Goal: Information Seeking & Learning: Find specific fact

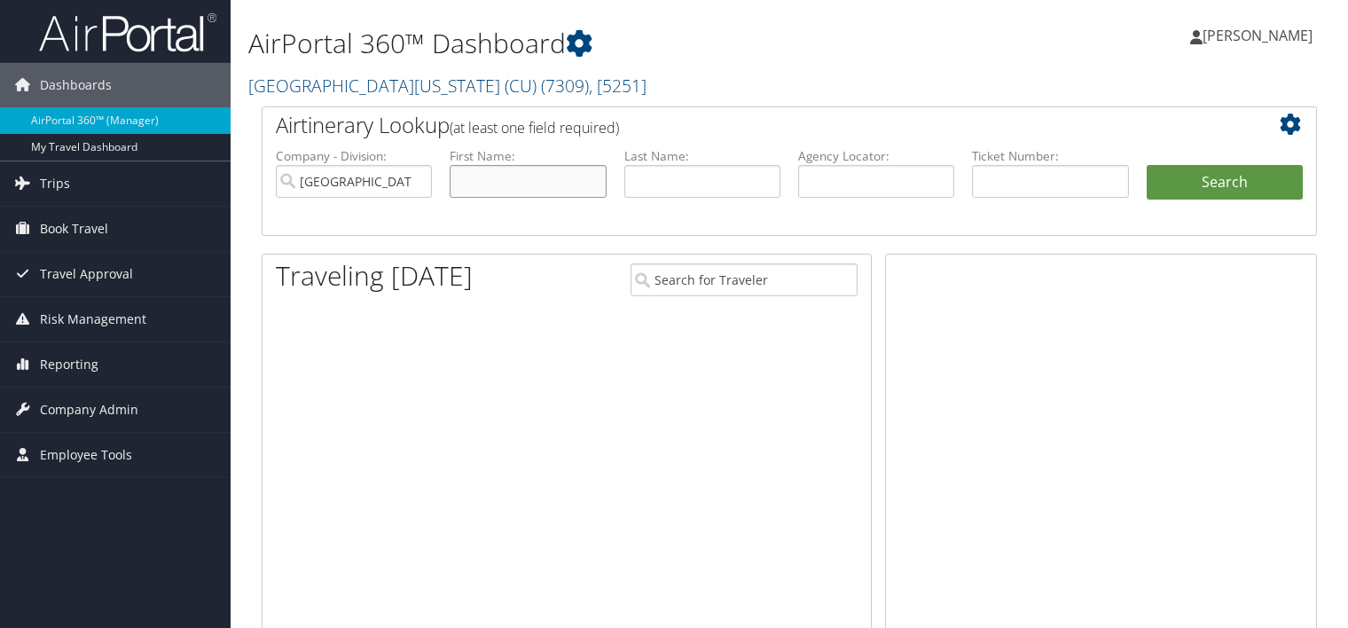
click at [507, 179] on input "text" at bounding box center [528, 181] width 156 height 33
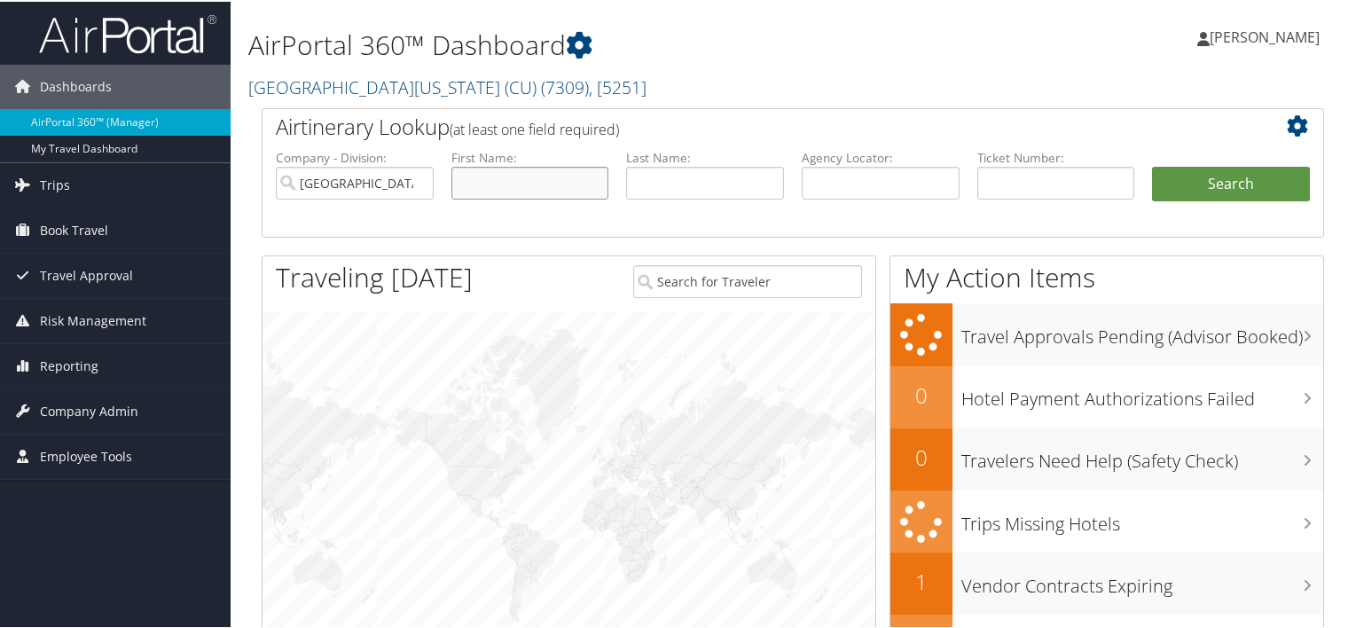
paste input "Mahesh Rao"
type input "Mahesh Rao"
paste input "Mahesh Rao"
drag, startPoint x: 681, startPoint y: 187, endPoint x: 512, endPoint y: 163, distance: 171.1
click at [512, 163] on ul "Company - Division: University of Colorado (CU) First Name: Mahesh Rao Last Nam…" at bounding box center [793, 191] width 1052 height 89
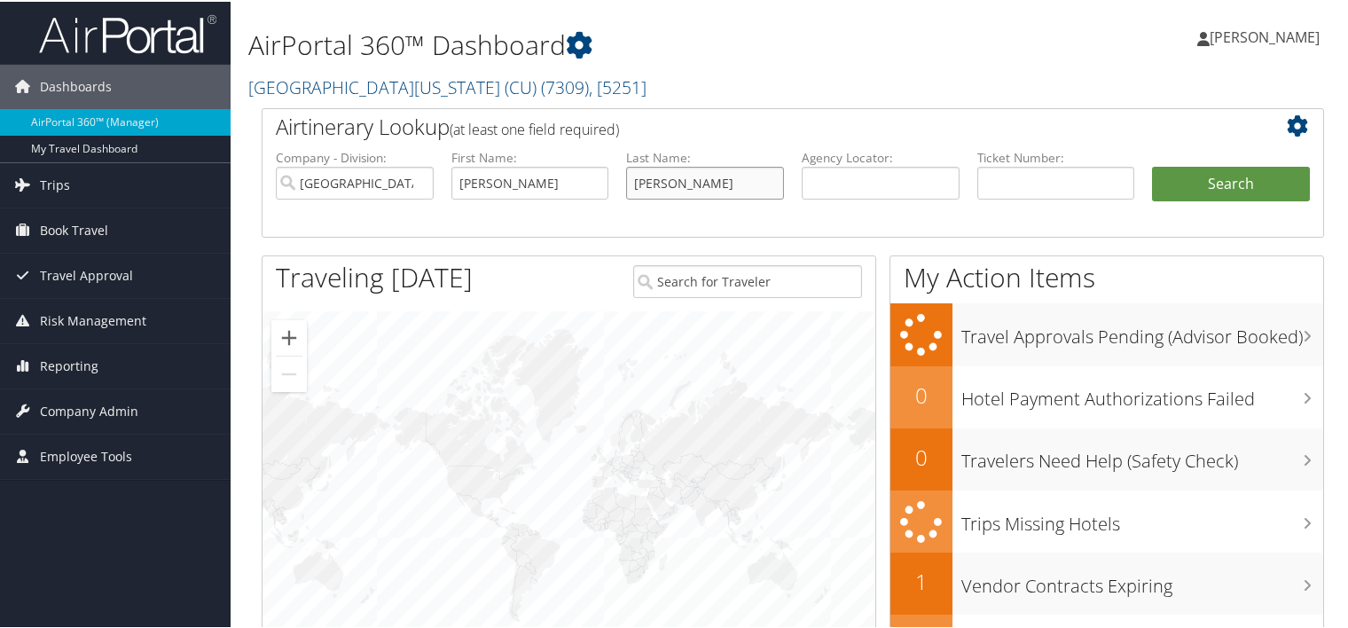
type input "Rao"
drag, startPoint x: 505, startPoint y: 182, endPoint x: 780, endPoint y: 77, distance: 295.0
type input "Mahesh"
click at [1152, 165] on button "Search" at bounding box center [1231, 182] width 158 height 35
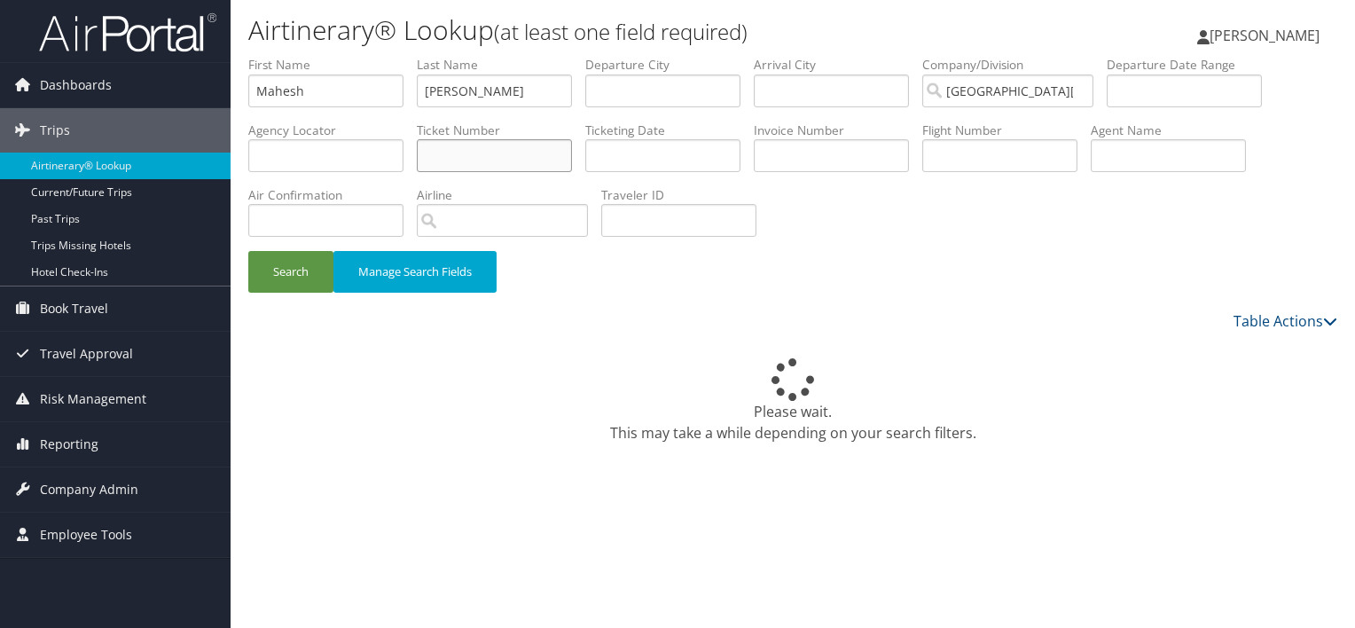
click at [466, 142] on input "text" at bounding box center [494, 155] width 155 height 33
paste input "8900897734041"
type input "8900897734041"
drag, startPoint x: 489, startPoint y: 98, endPoint x: 167, endPoint y: 71, distance: 323.9
click at [177, 71] on div "Dashboards AirPortal 360™ (Manager) My Travel Dashboard Trips Airtinerary® Look…" at bounding box center [677, 314] width 1355 height 628
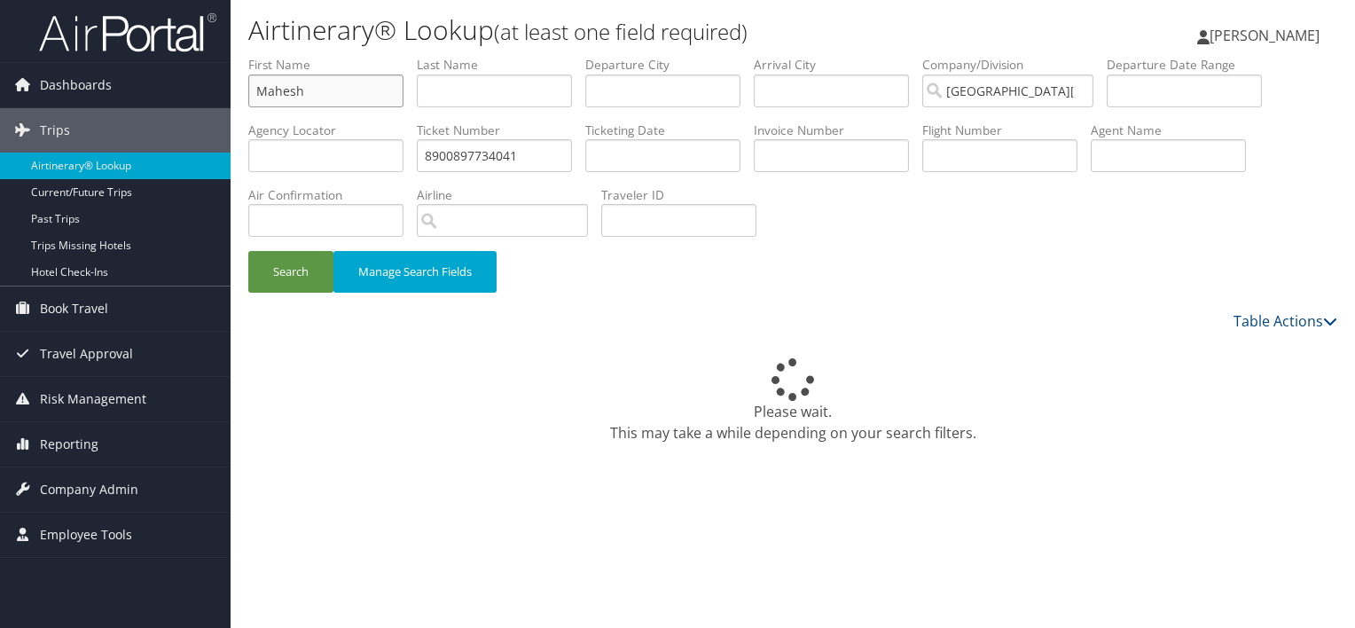
drag, startPoint x: 355, startPoint y: 85, endPoint x: 52, endPoint y: 27, distance: 308.0
click at [52, 27] on div "Dashboards AirPortal 360™ (Manager) My Travel Dashboard Trips Airtinerary® Look…" at bounding box center [677, 314] width 1355 height 628
click at [280, 270] on button "Search" at bounding box center [290, 272] width 85 height 42
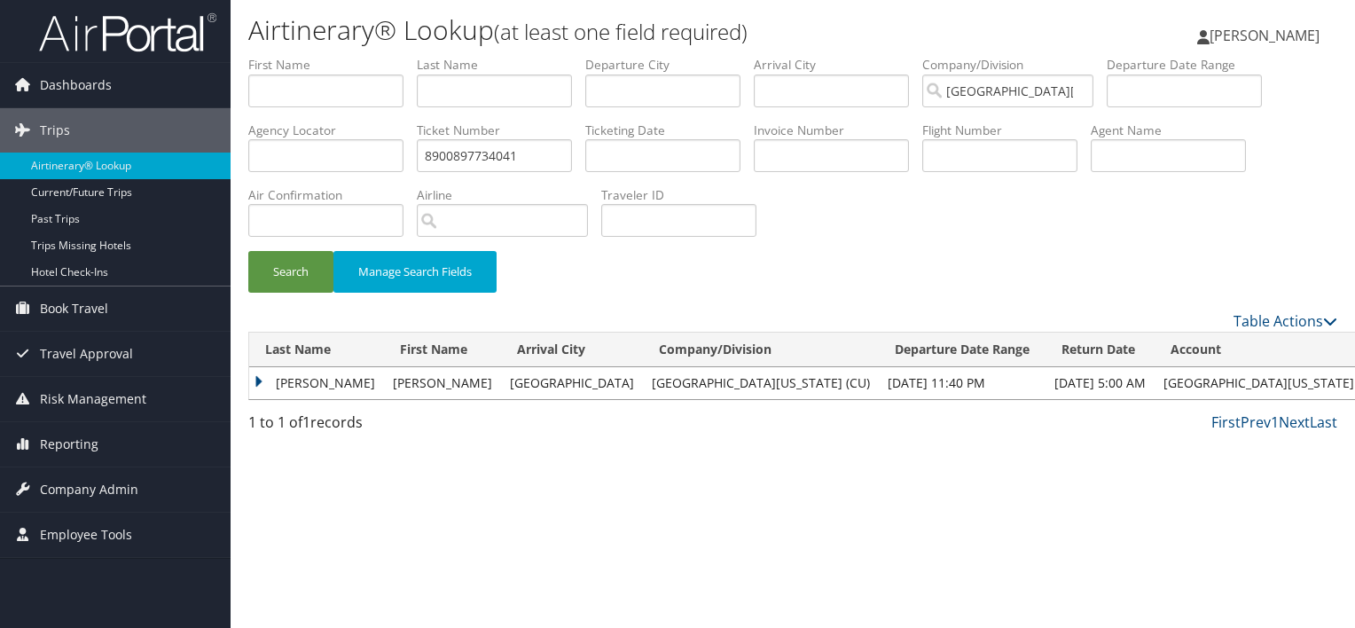
click at [286, 387] on td "RAO" at bounding box center [316, 383] width 135 height 32
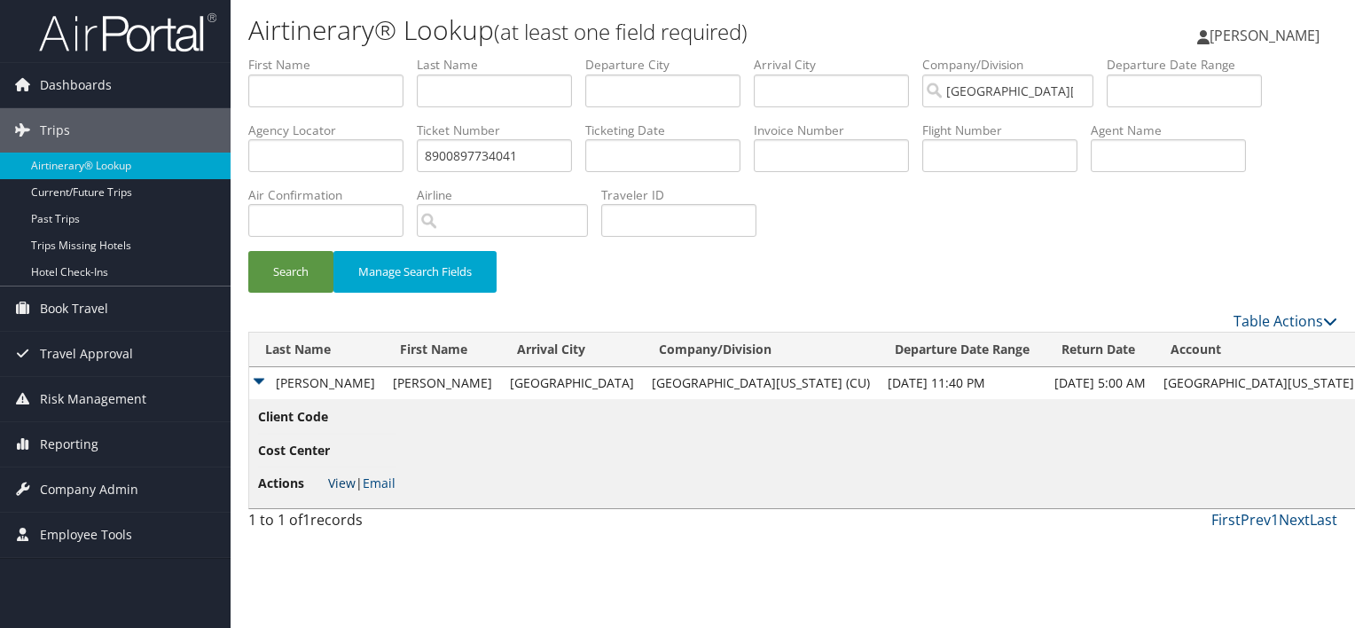
click at [342, 486] on link "View" at bounding box center [341, 482] width 27 height 17
drag, startPoint x: 533, startPoint y: 170, endPoint x: 338, endPoint y: 151, distance: 196.1
click at [338, 56] on ul "First Name Last Name Departure City Arrival City Company/Division University of…" at bounding box center [792, 56] width 1089 height 0
click at [303, 98] on input "text" at bounding box center [325, 90] width 155 height 33
paste input "Tika Kafle"
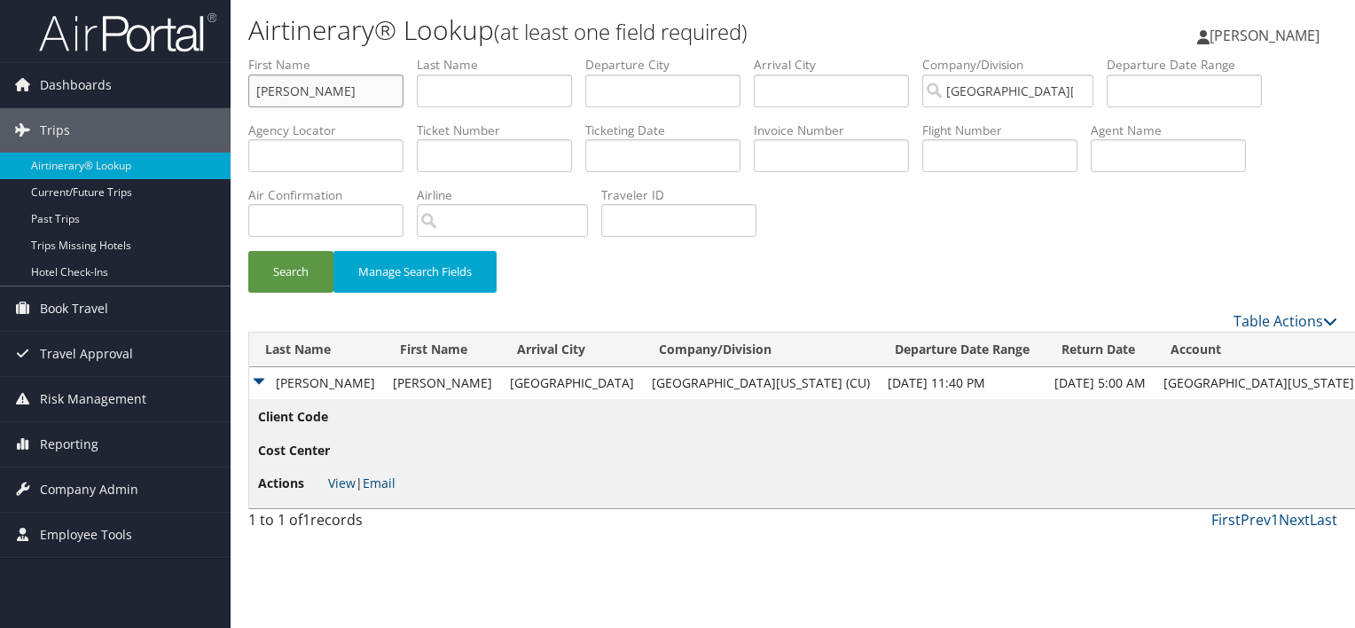
type input "Tika Kafle"
click at [453, 81] on input "text" at bounding box center [494, 90] width 155 height 33
paste input "Tika Kafle"
drag, startPoint x: 447, startPoint y: 86, endPoint x: 241, endPoint y: 79, distance: 205.8
click at [248, 79] on form "First Name Tika Kafle Last Name Tika Kafle Departure City Arrival City Company/…" at bounding box center [792, 183] width 1089 height 254
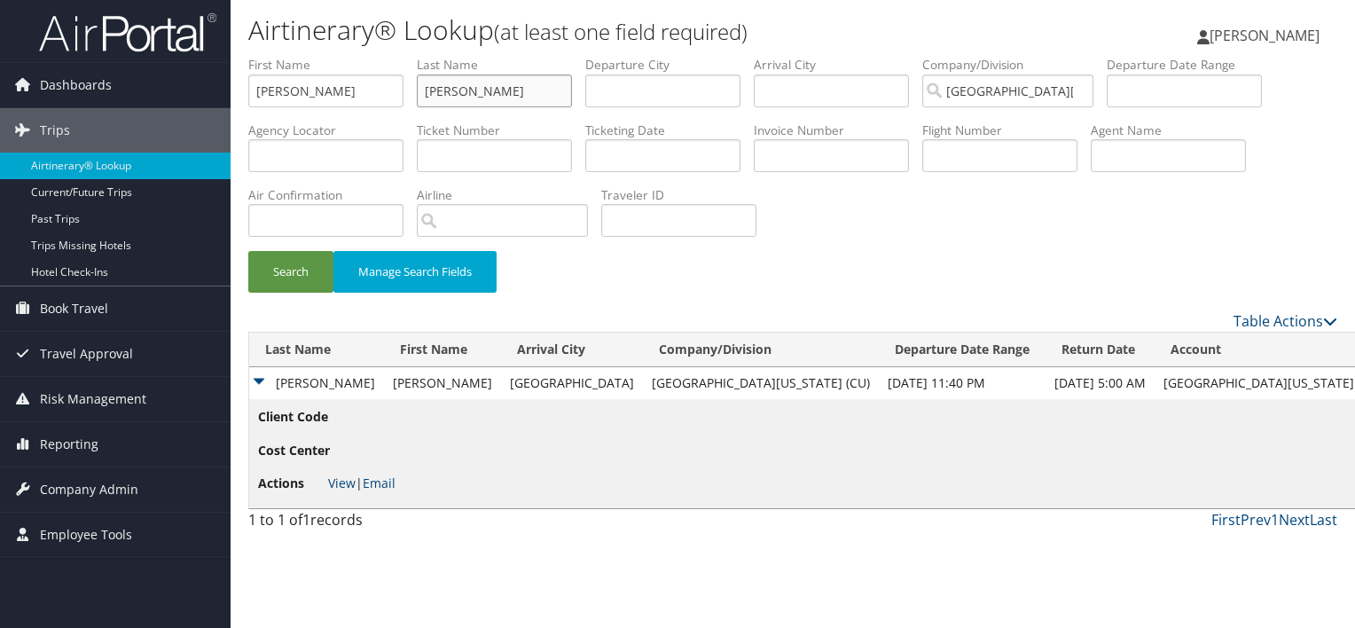
type input "Kafle"
drag, startPoint x: 278, startPoint y: 92, endPoint x: 582, endPoint y: 73, distance: 304.8
click at [582, 56] on ul "First Name Tika Kafle Last Name Kafle Departure City Arrival City Company/Divis…" at bounding box center [792, 56] width 1089 height 0
type input "Tika"
click at [248, 251] on button "Search" at bounding box center [290, 272] width 85 height 42
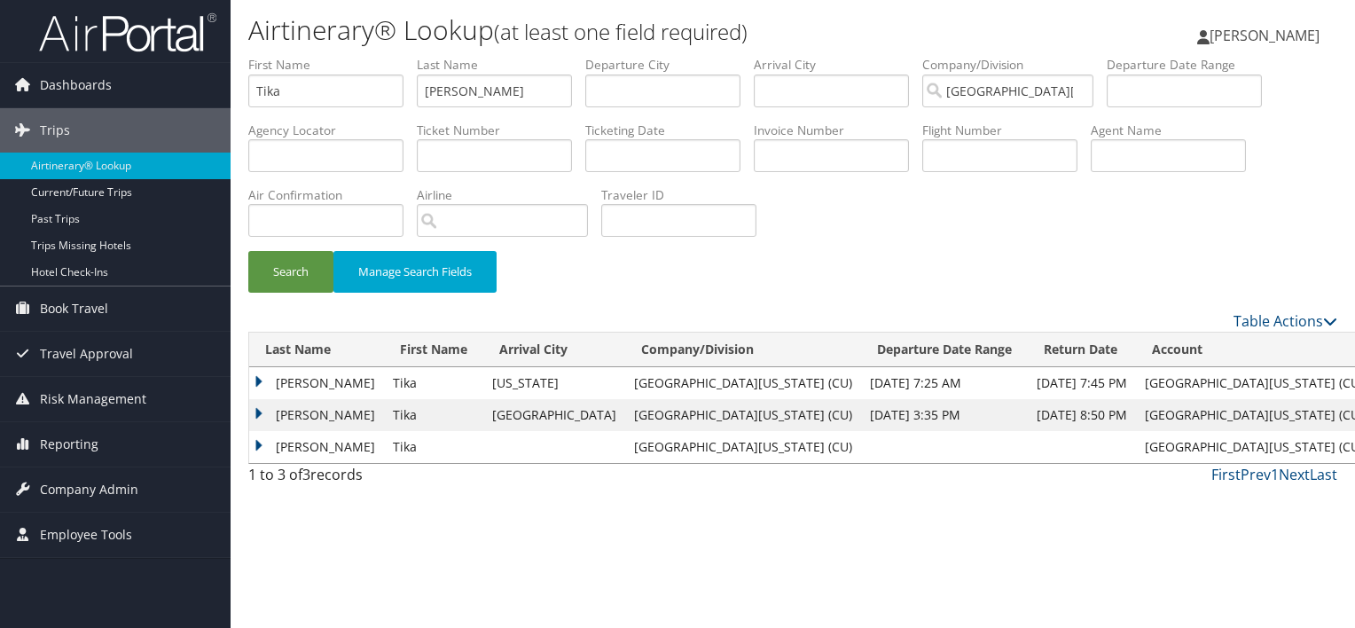
click at [287, 384] on td "Kafle" at bounding box center [316, 383] width 135 height 32
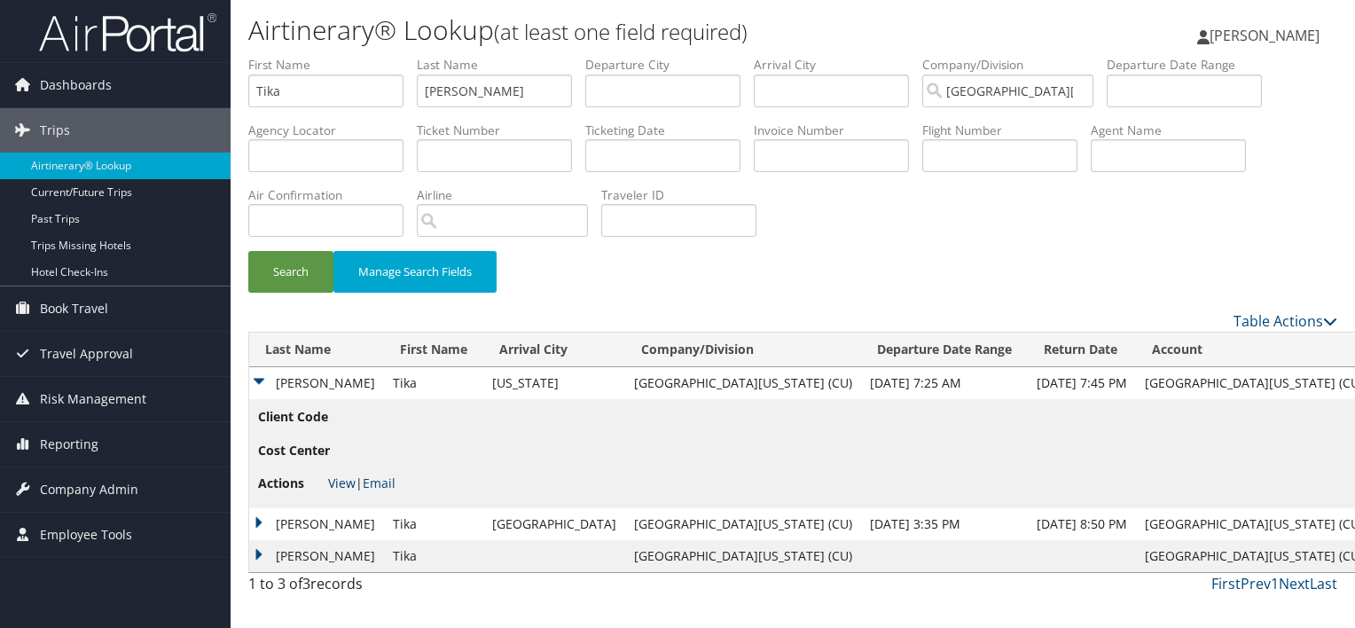
click at [337, 489] on link "View" at bounding box center [341, 482] width 27 height 17
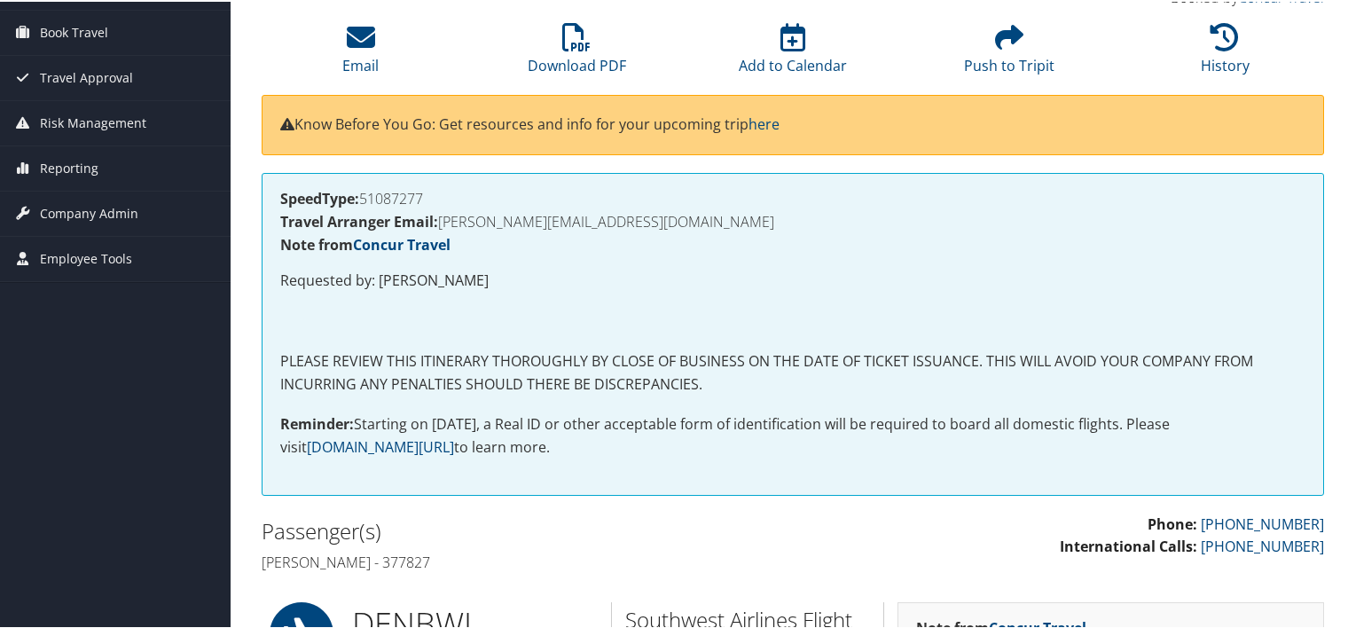
scroll to position [134, 0]
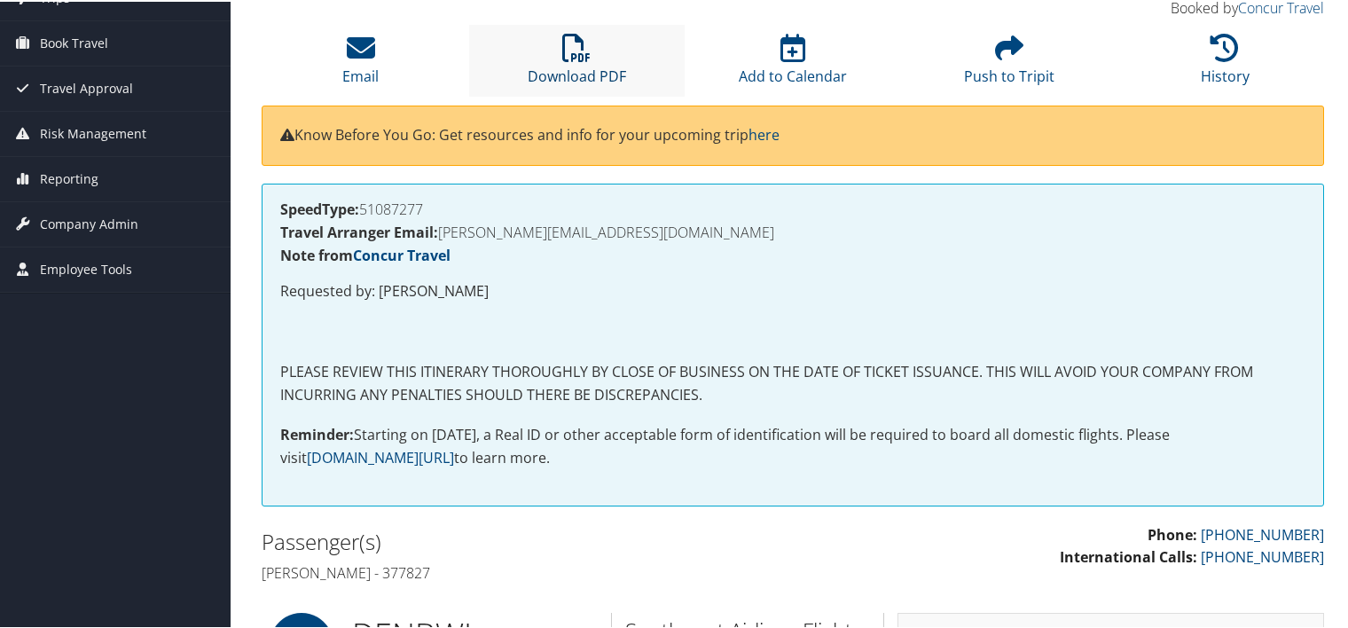
click at [568, 51] on icon at bounding box center [576, 46] width 28 height 28
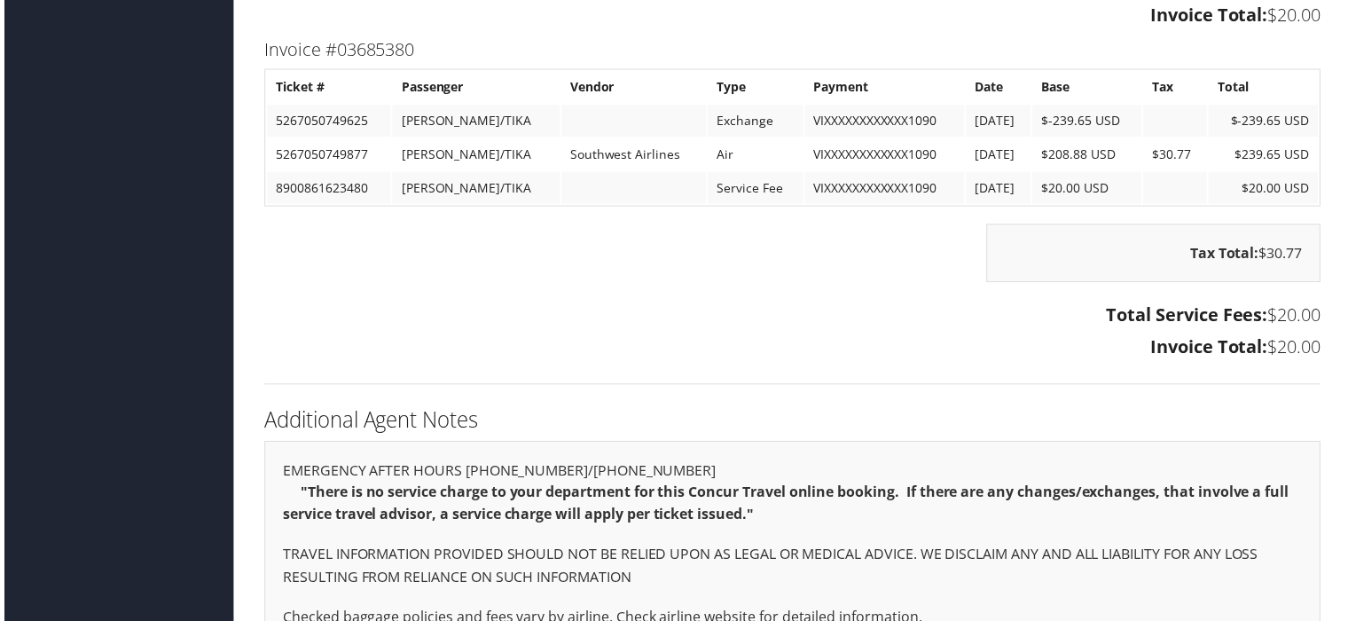
scroll to position [3199, 0]
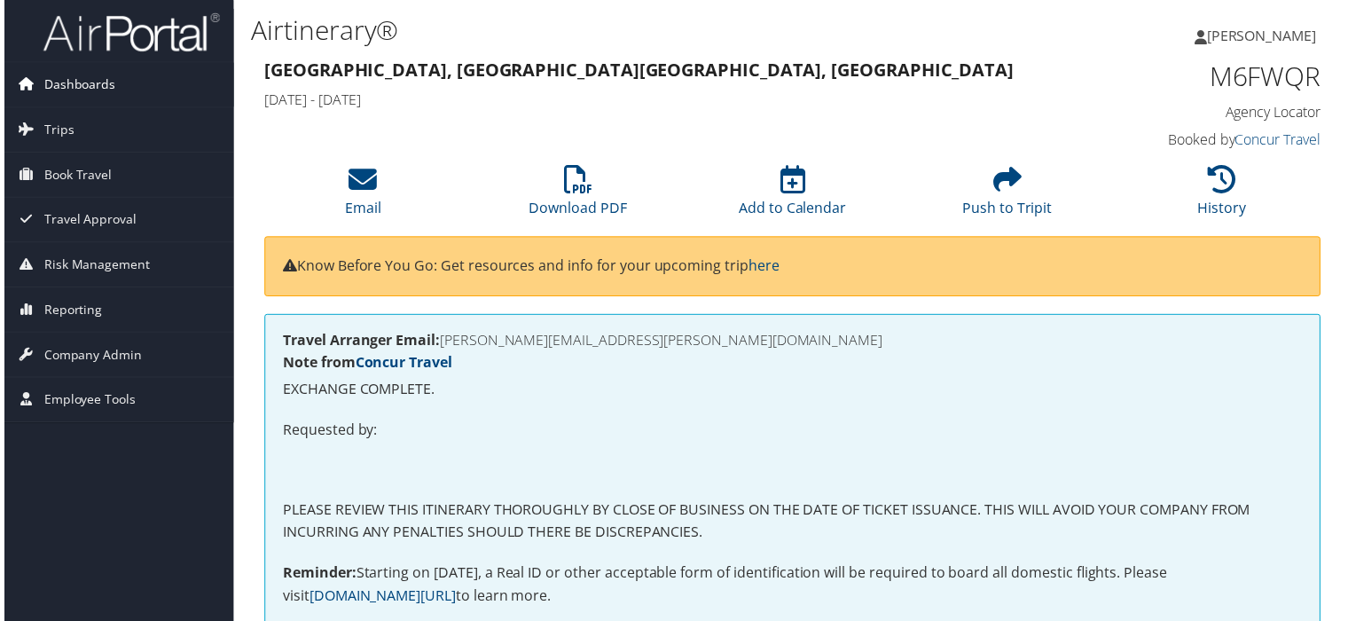
click at [106, 90] on span "Dashboards" at bounding box center [76, 85] width 72 height 44
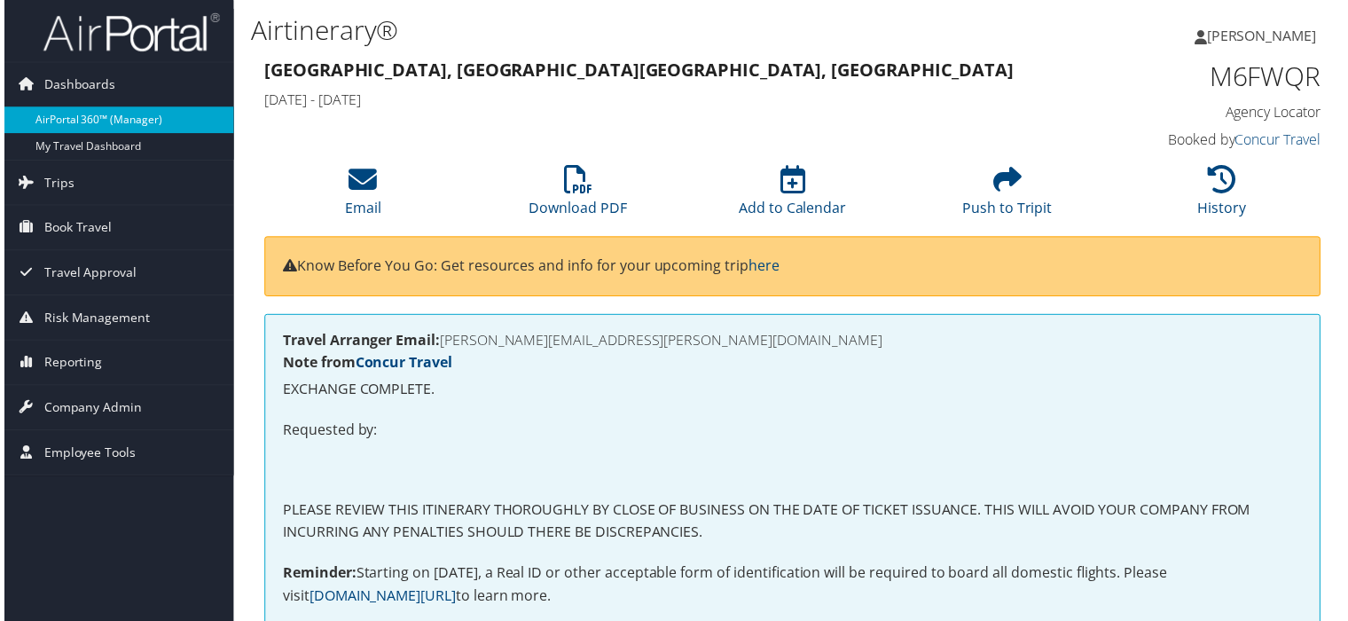
click at [97, 113] on link "AirPortal 360™ (Manager)" at bounding box center [115, 120] width 231 height 27
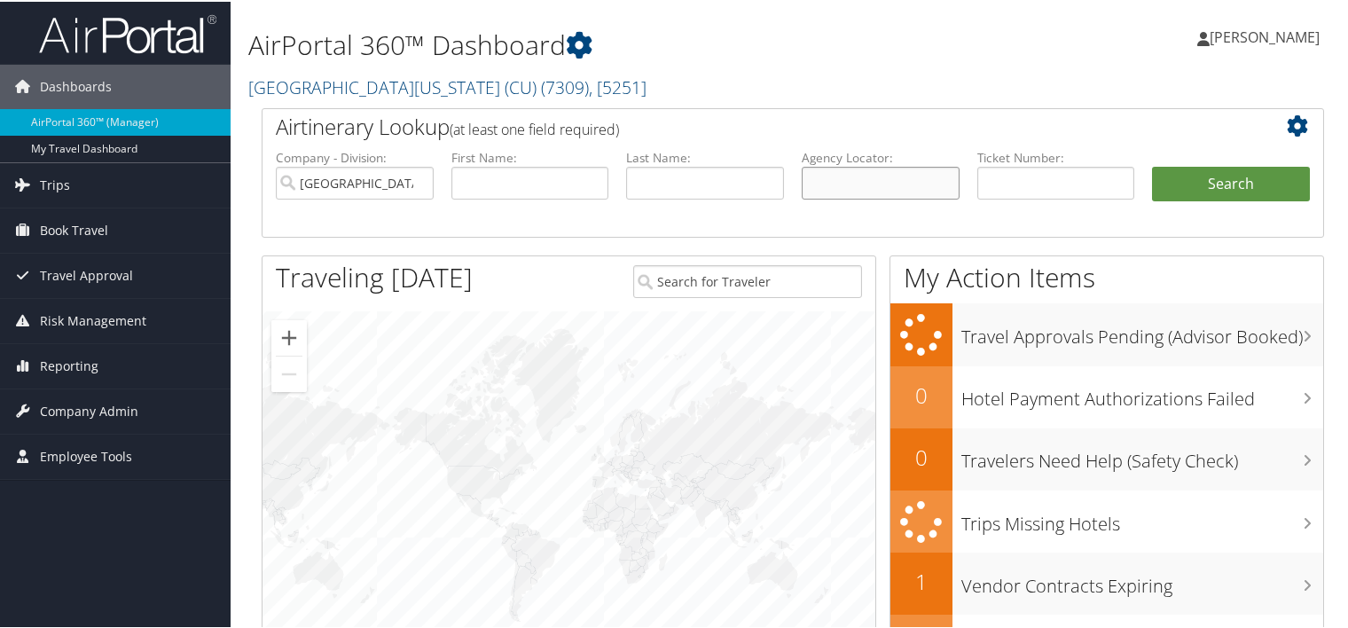
click at [834, 179] on input "text" at bounding box center [881, 181] width 158 height 33
paste input "DJT05C"
type input "DJT05C"
click at [1152, 165] on button "Search" at bounding box center [1231, 182] width 158 height 35
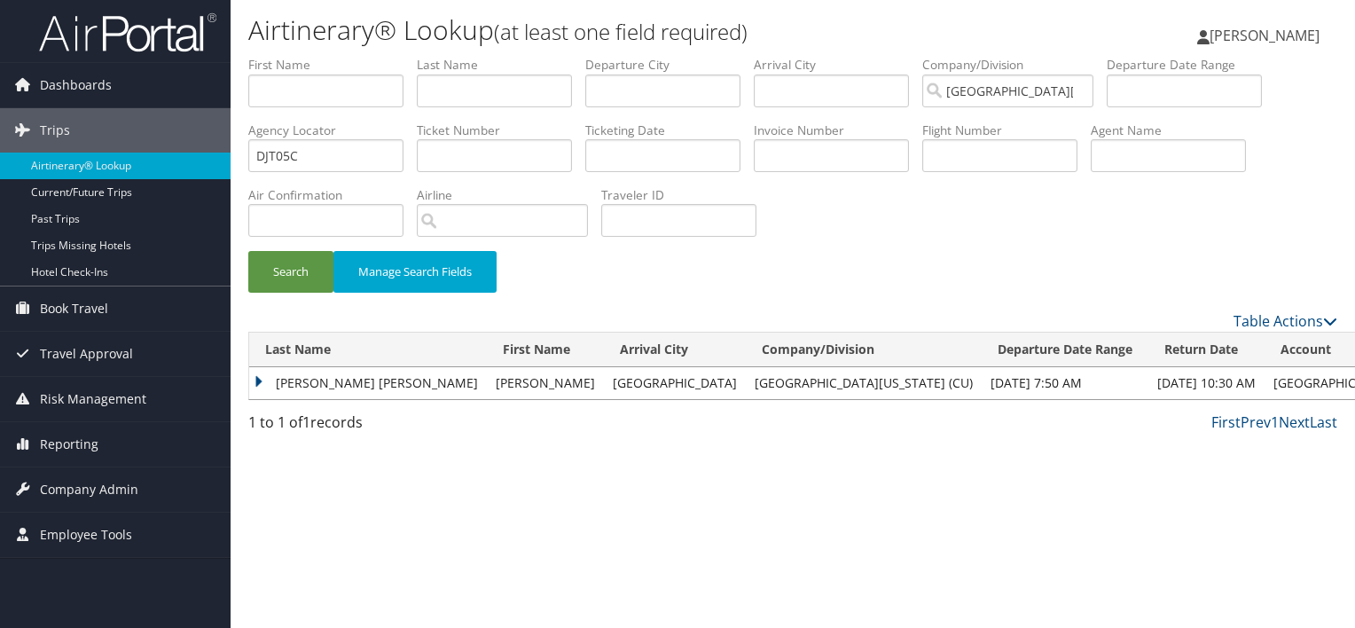
click at [339, 394] on td "[PERSON_NAME] [PERSON_NAME]" at bounding box center [368, 383] width 238 height 32
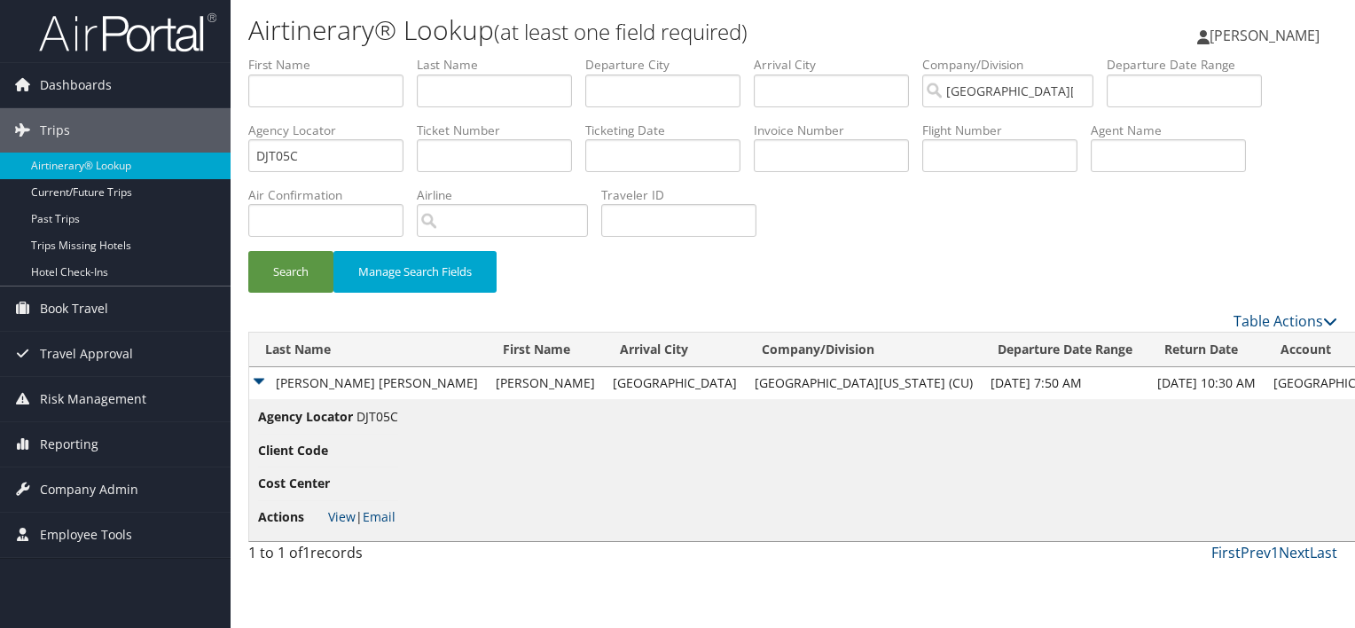
click at [338, 528] on li "Actions View | Email" at bounding box center [328, 517] width 140 height 32
click at [344, 512] on link "View" at bounding box center [341, 516] width 27 height 17
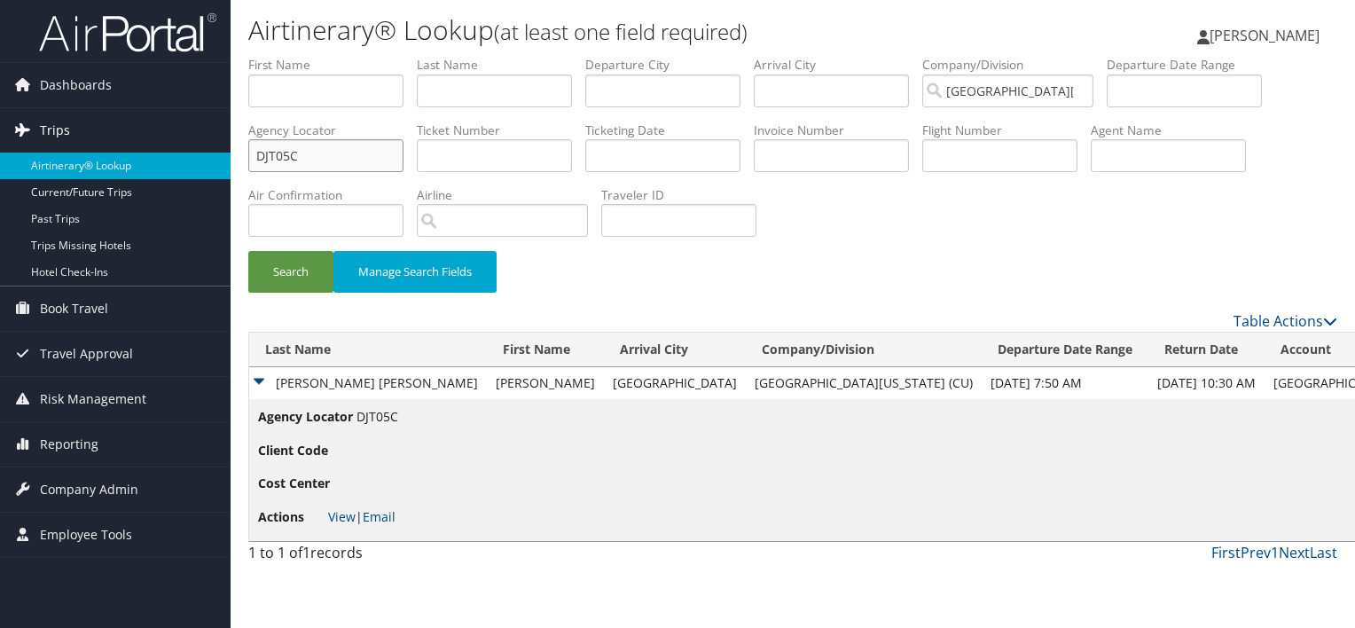
drag, startPoint x: 383, startPoint y: 157, endPoint x: 153, endPoint y: 126, distance: 232.6
click at [154, 125] on div "Dashboards AirPortal 360™ (Manager) My Travel Dashboard Trips Airtinerary® Look…" at bounding box center [677, 314] width 1355 height 628
paste input "SZRV"
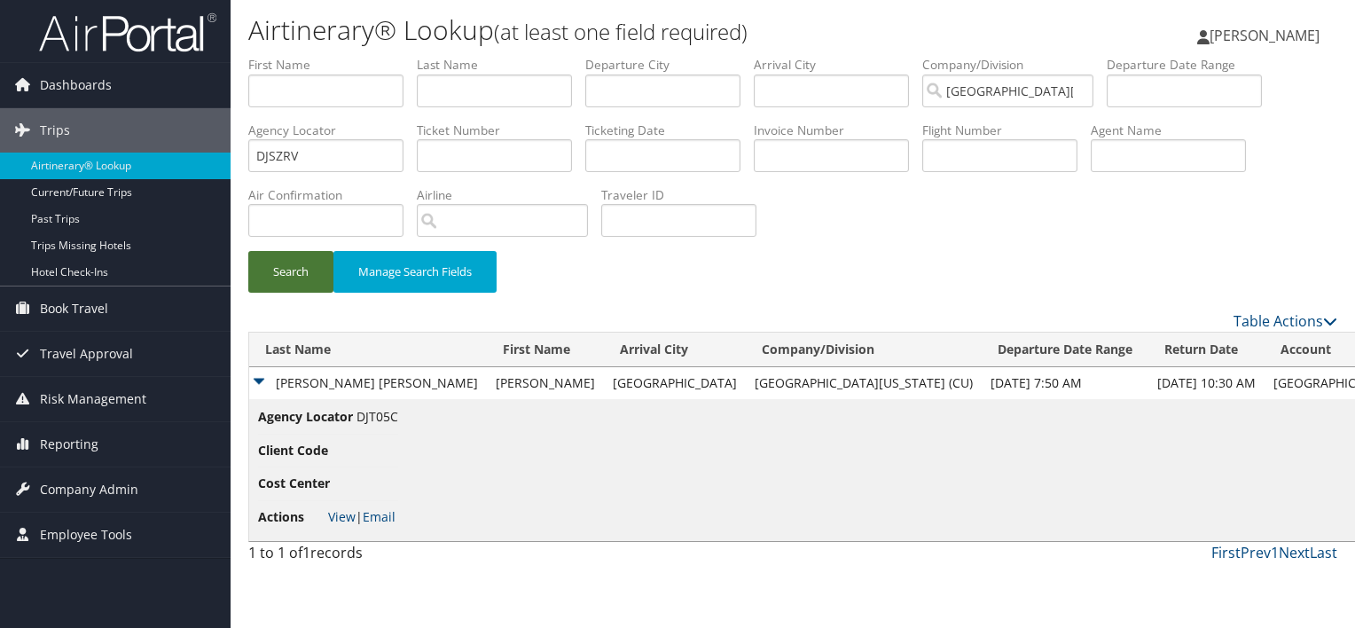
click at [280, 271] on button "Search" at bounding box center [290, 272] width 85 height 42
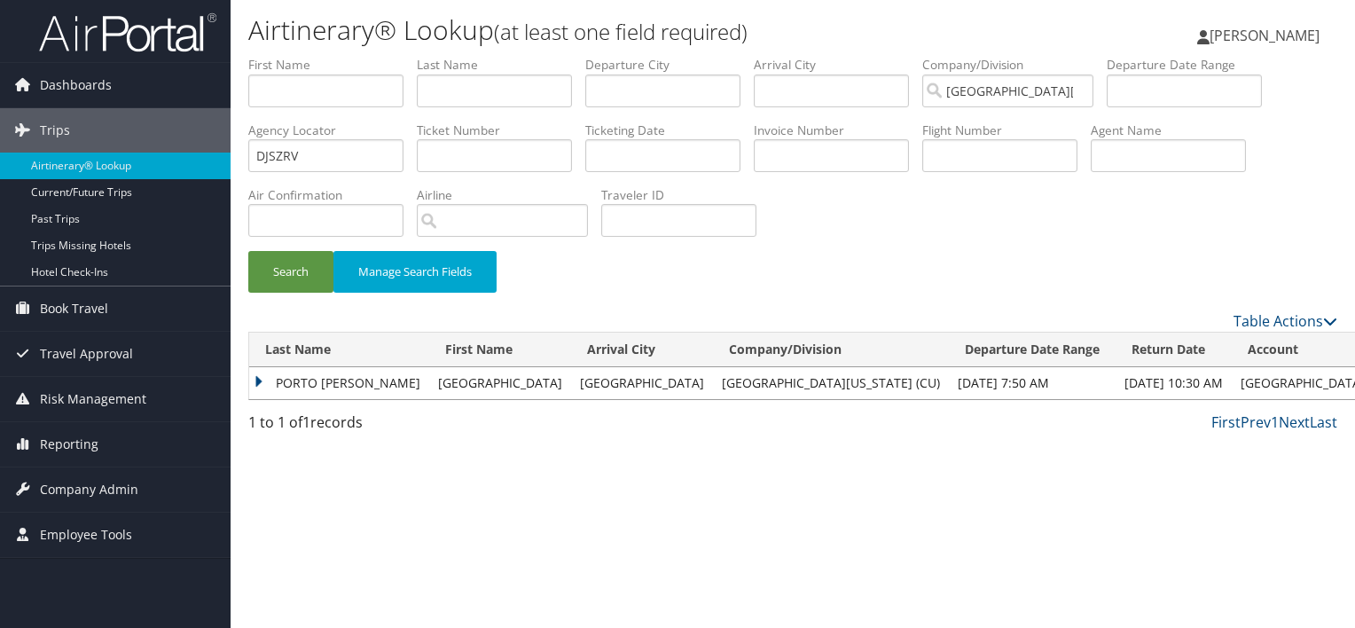
click at [316, 385] on td "PORTO [PERSON_NAME]" at bounding box center [339, 383] width 180 height 32
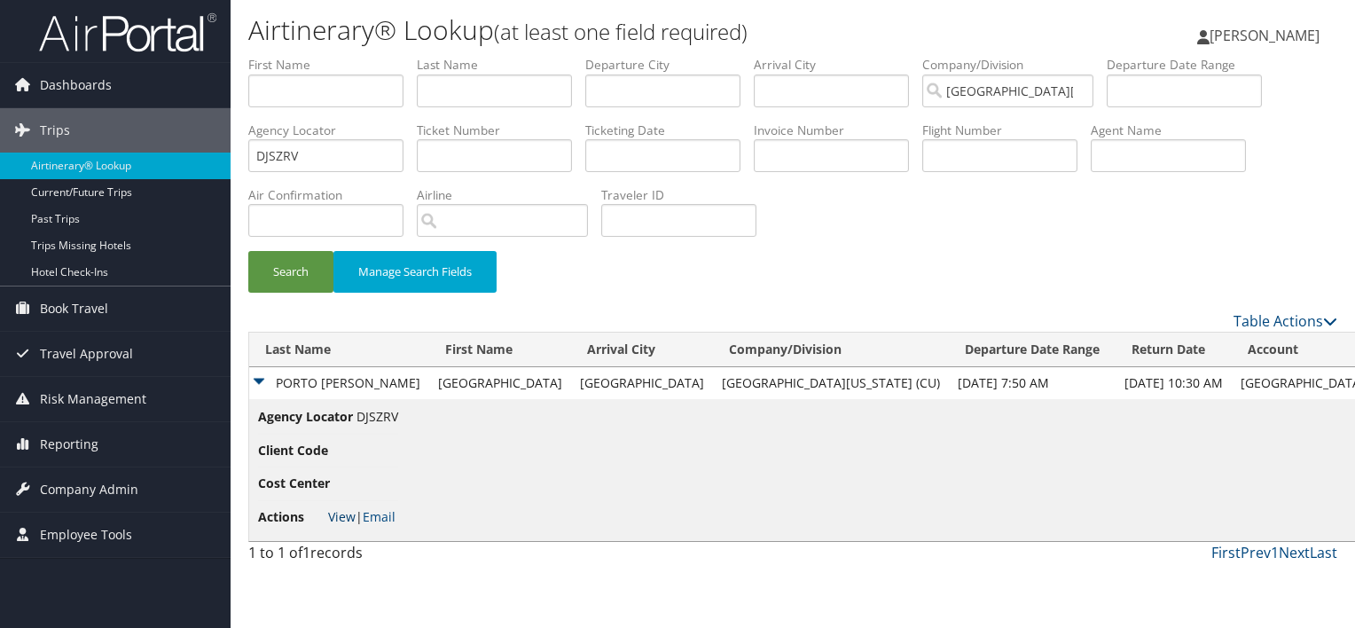
click at [343, 514] on link "View" at bounding box center [341, 516] width 27 height 17
drag, startPoint x: 385, startPoint y: 160, endPoint x: 185, endPoint y: 212, distance: 206.3
click at [185, 212] on div "Dashboards AirPortal 360™ (Manager) My Travel Dashboard Trips Airtinerary® Look…" at bounding box center [677, 314] width 1355 height 628
paste input "J7"
type input "DJSZJ7"
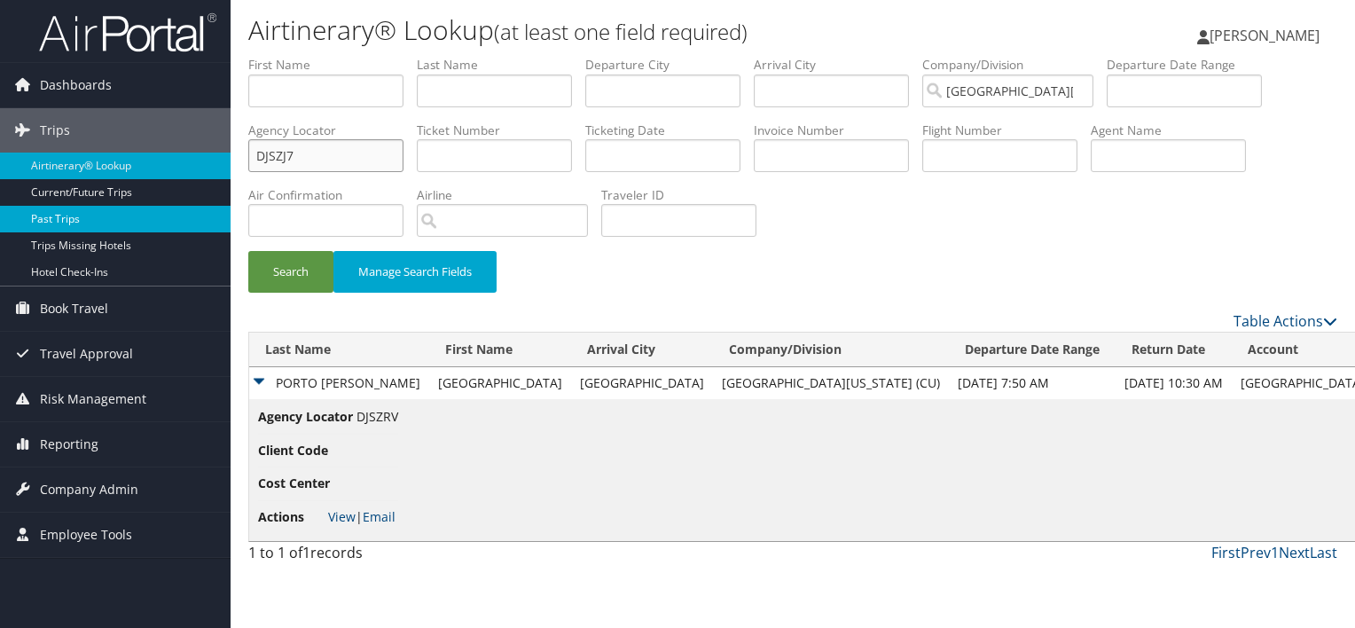
click at [248, 251] on button "Search" at bounding box center [290, 272] width 85 height 42
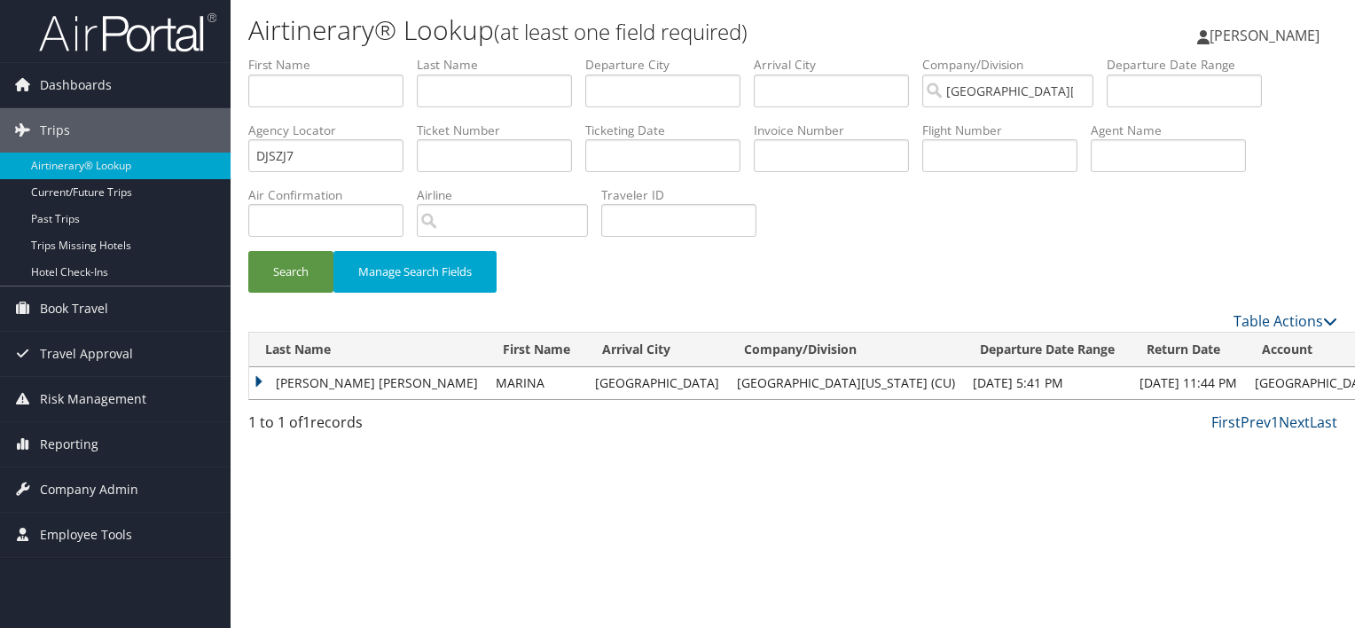
click at [304, 373] on td "[PERSON_NAME] [PERSON_NAME]" at bounding box center [368, 383] width 238 height 32
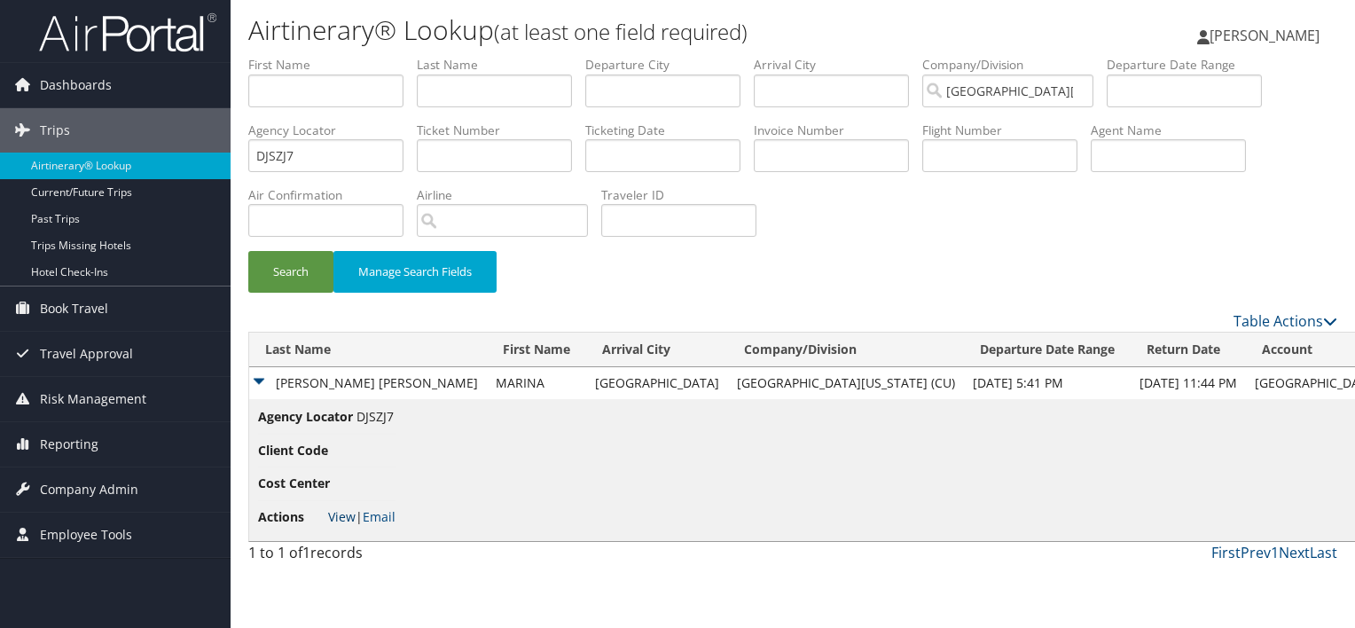
click at [341, 513] on link "View" at bounding box center [341, 516] width 27 height 17
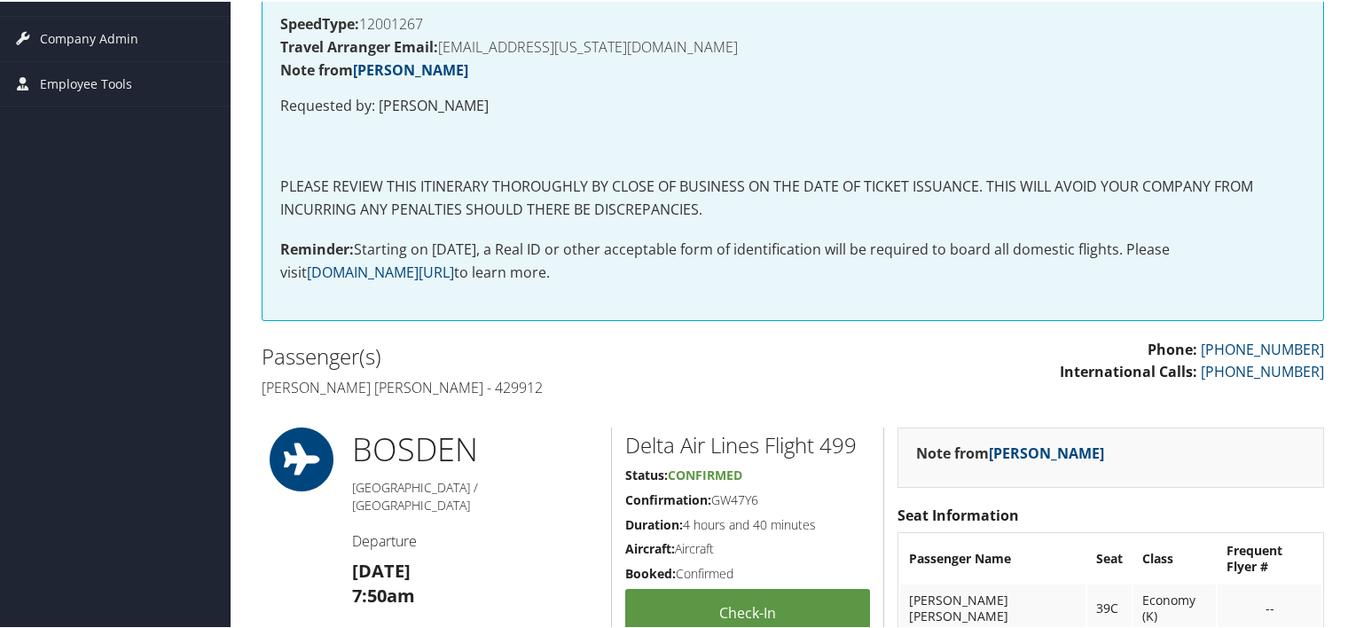
scroll to position [318, 0]
click at [544, 389] on h4 "[PERSON_NAME] [PERSON_NAME] - 429912" at bounding box center [521, 387] width 518 height 20
copy h4 "429912"
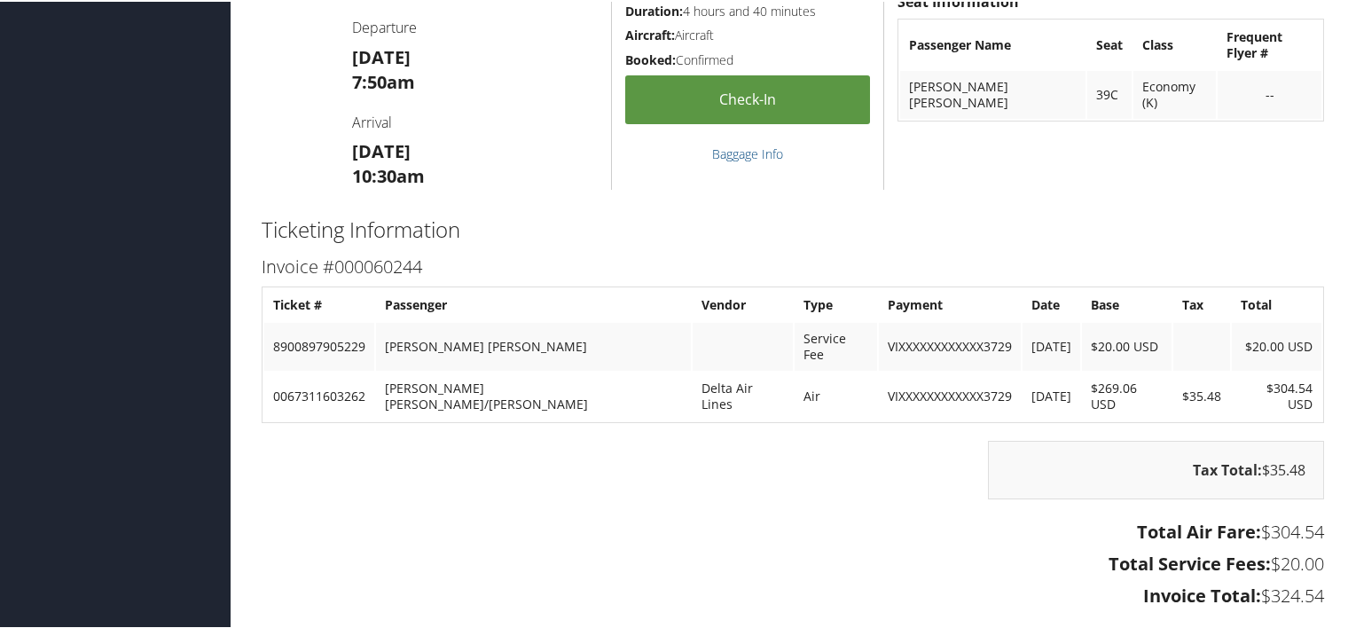
scroll to position [872, 0]
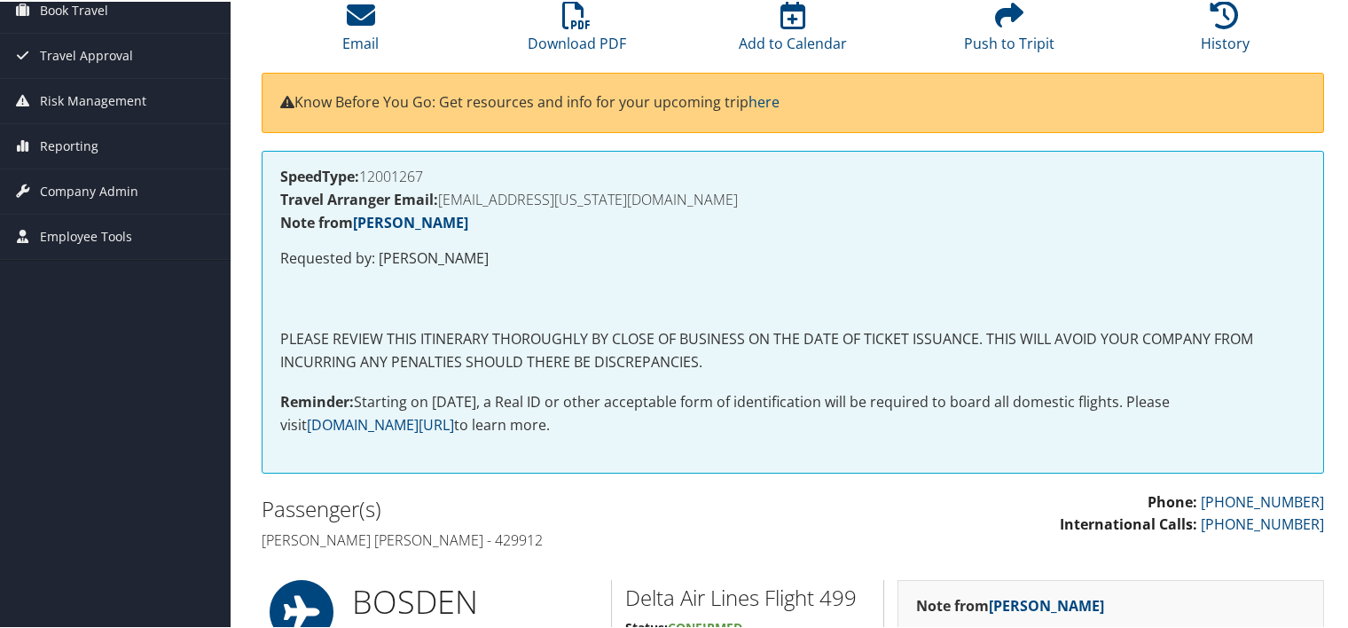
scroll to position [168, 0]
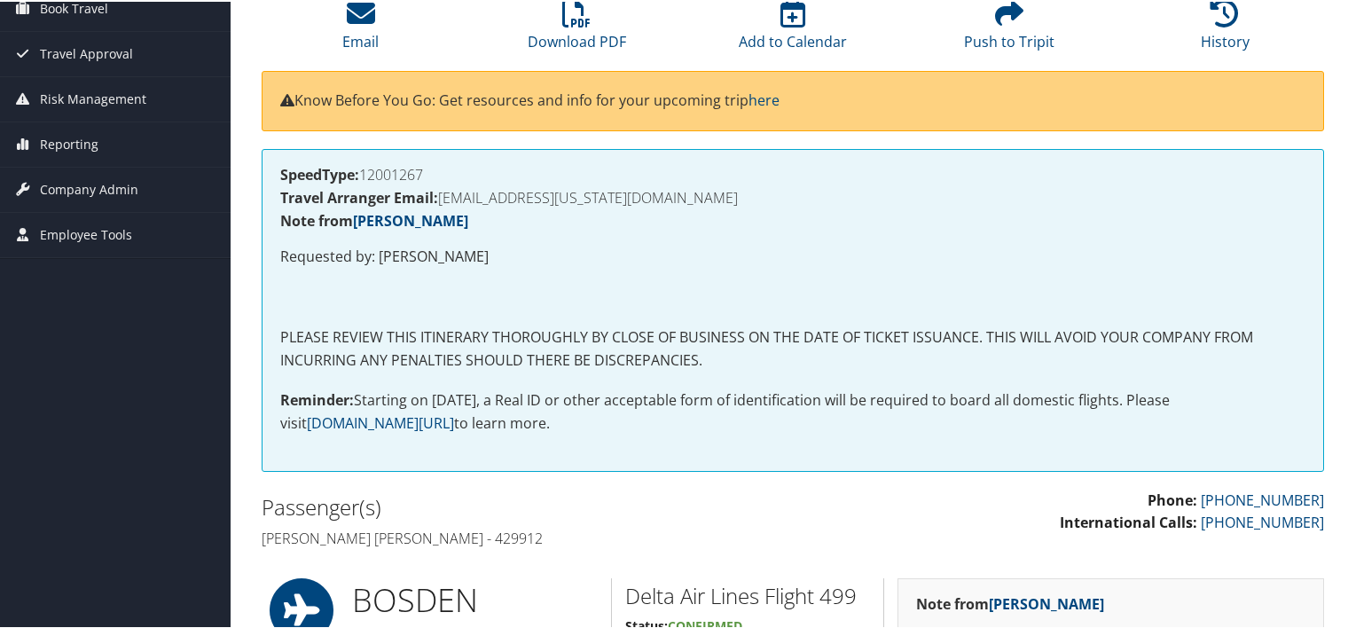
click at [437, 540] on h4 "Sofia Porto Vieira - 429912" at bounding box center [521, 537] width 518 height 20
copy h4 "429912"
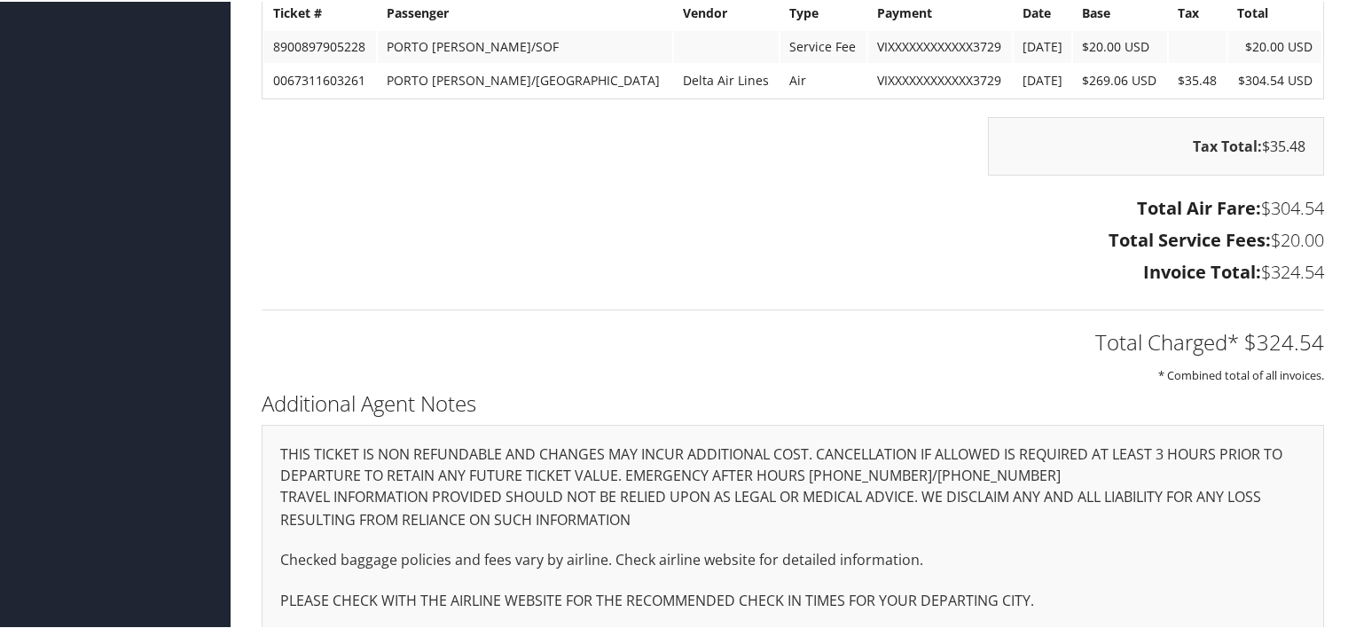
scroll to position [1123, 0]
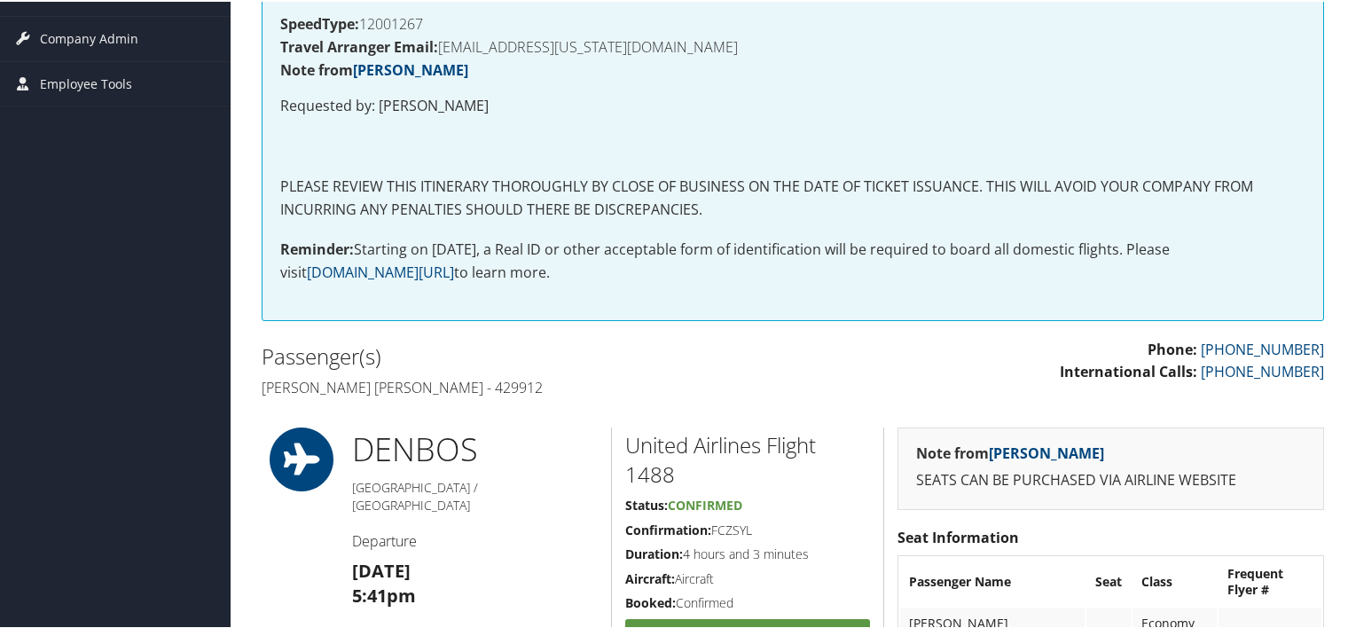
scroll to position [333, 0]
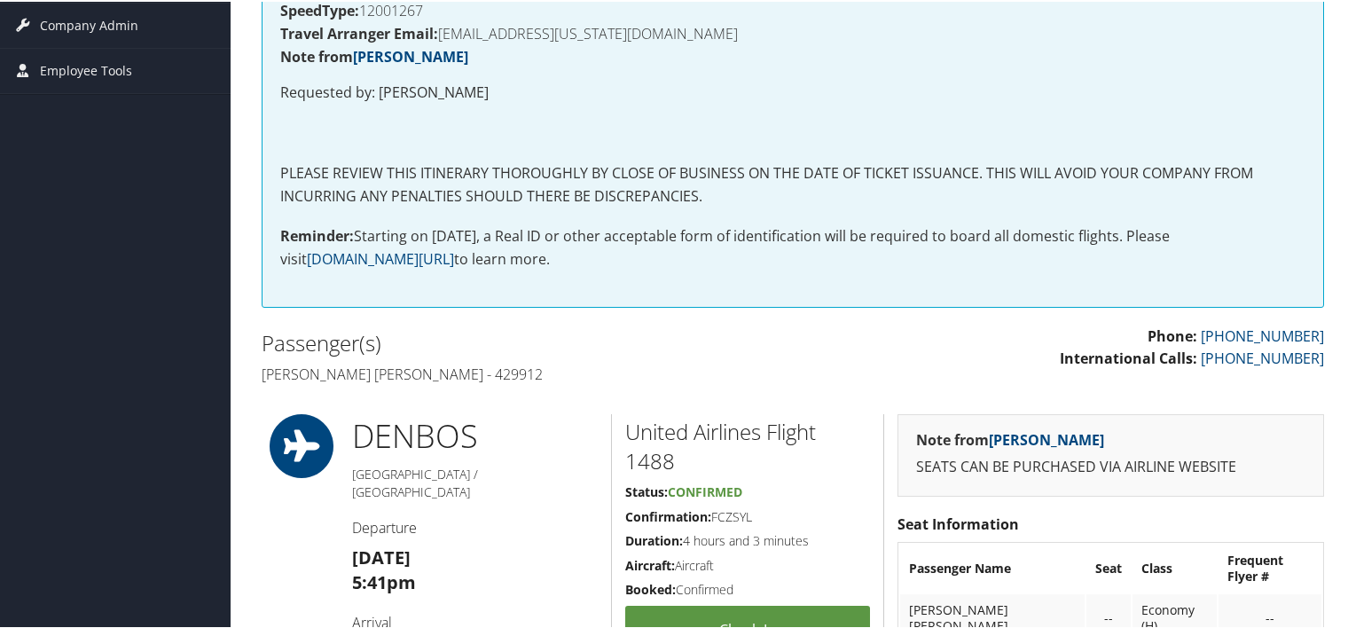
click at [436, 374] on h4 "[PERSON_NAME] [PERSON_NAME] - 429912" at bounding box center [521, 373] width 518 height 20
copy h4 "Barretto"
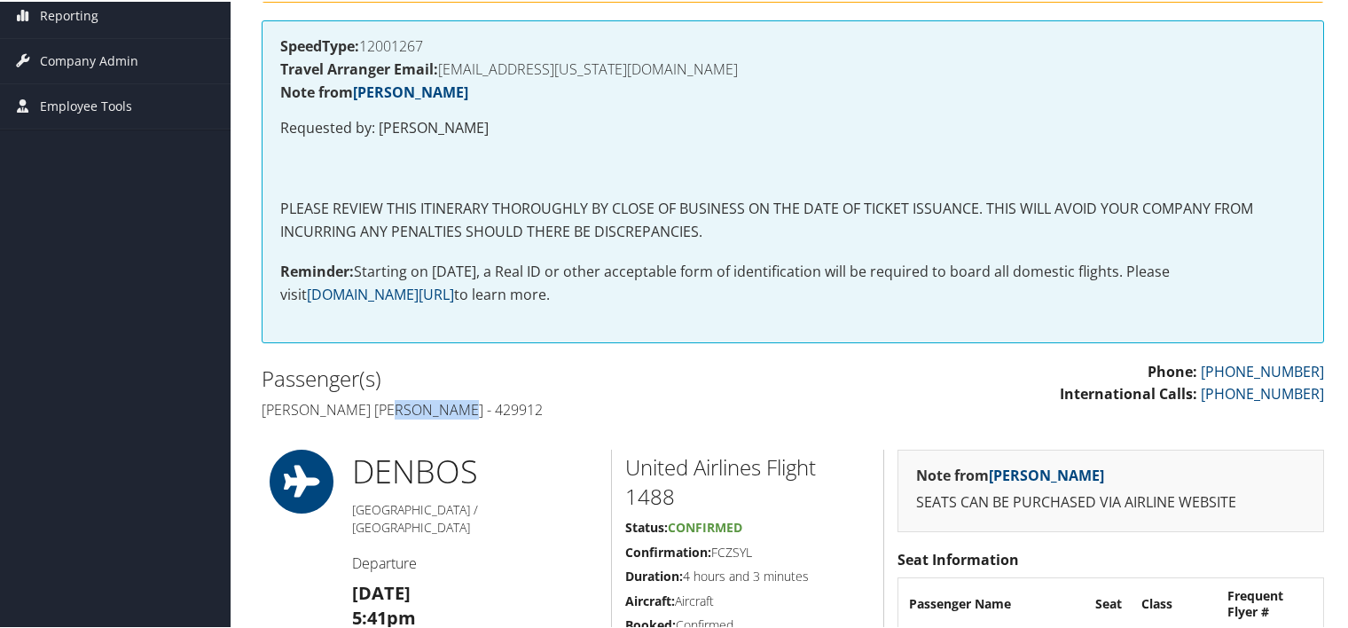
scroll to position [262, 0]
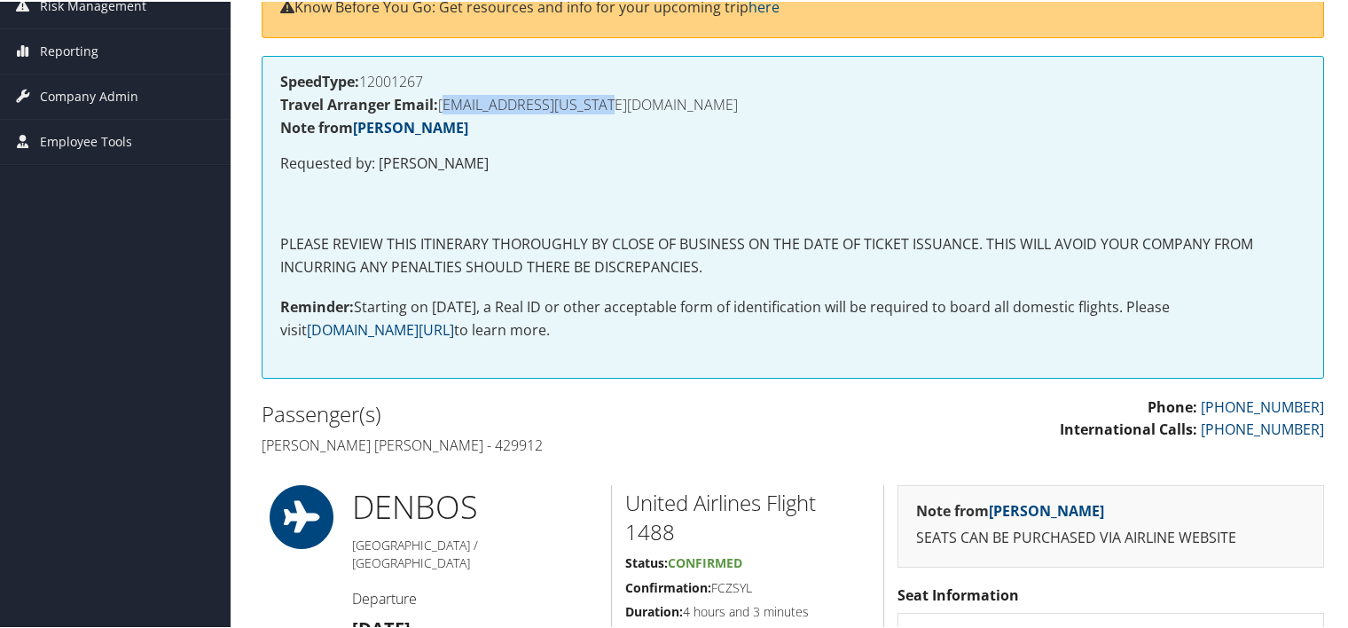
drag, startPoint x: 644, startPoint y: 105, endPoint x: 444, endPoint y: 100, distance: 199.6
click at [444, 100] on h4 "Travel Arranger Email: [EMAIL_ADDRESS][US_STATE][DOMAIN_NAME]" at bounding box center [792, 103] width 1025 height 14
copy h4 "[EMAIL_ADDRESS][US_STATE][DOMAIN_NAME]"
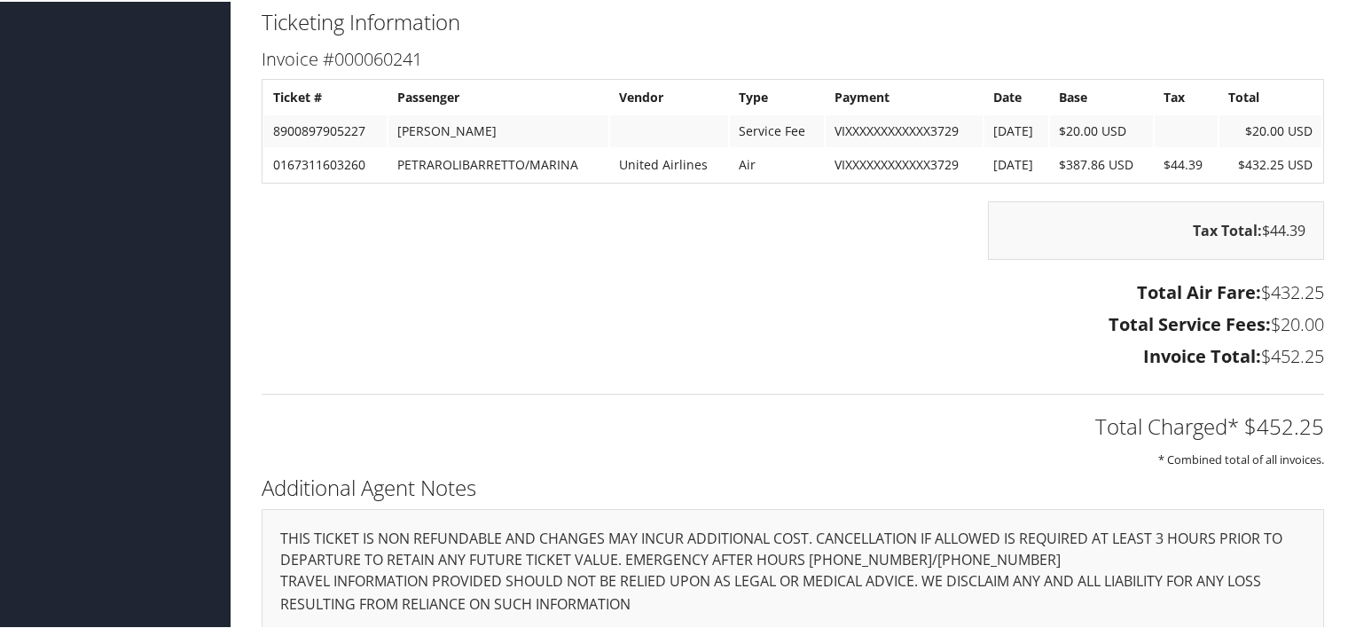
scroll to position [1056, 0]
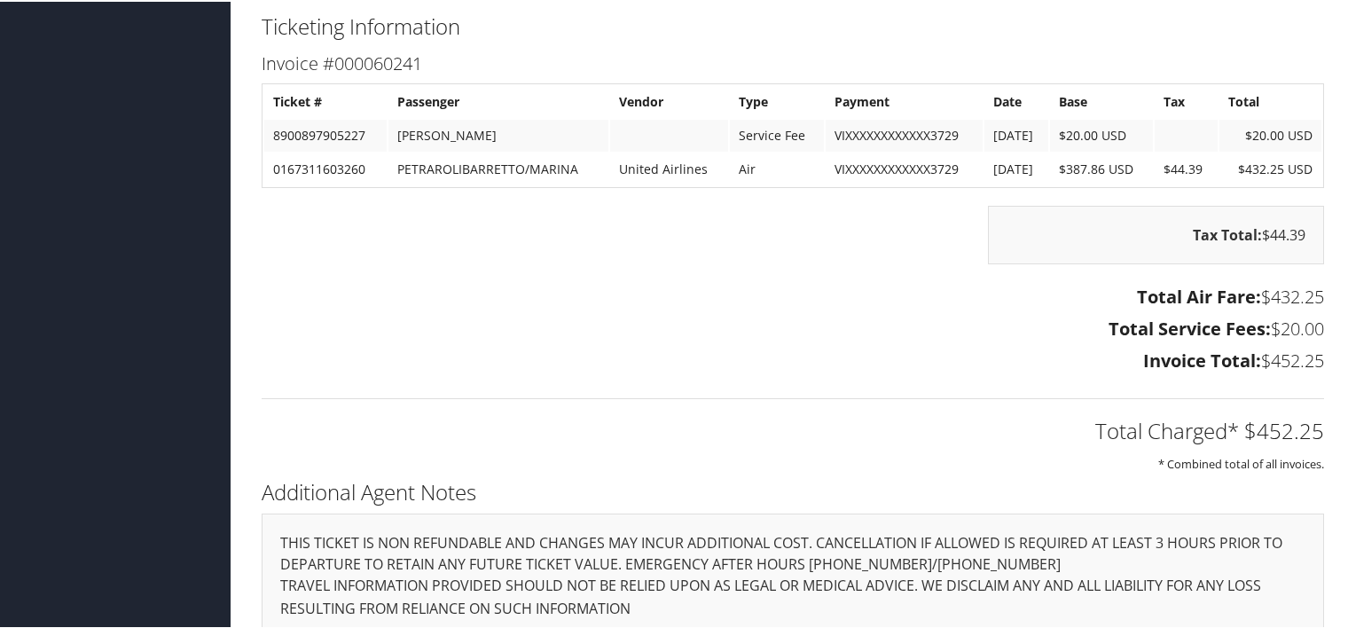
click at [875, 318] on h3 "Total Service Fees: $20.00" at bounding box center [793, 327] width 1062 height 25
